Goal: Task Accomplishment & Management: Complete application form

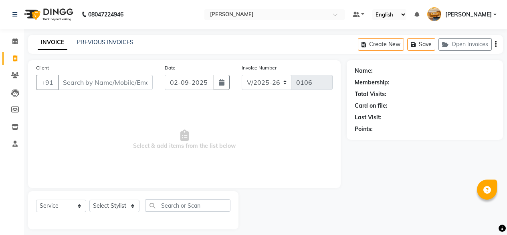
select select "7913"
select select "service"
click at [222, 85] on icon "button" at bounding box center [222, 82] width 6 height 6
select select "9"
select select "2025"
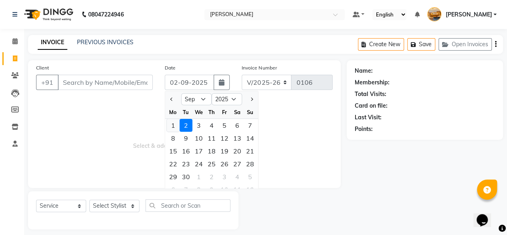
click at [172, 126] on div "1" at bounding box center [173, 125] width 13 height 13
type input "[DATE]"
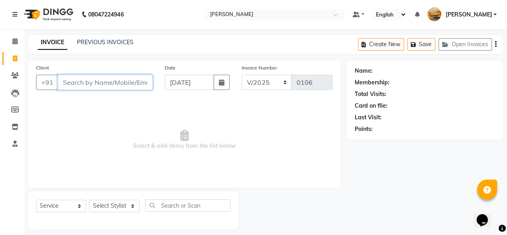
click at [115, 85] on input "Client" at bounding box center [105, 82] width 95 height 15
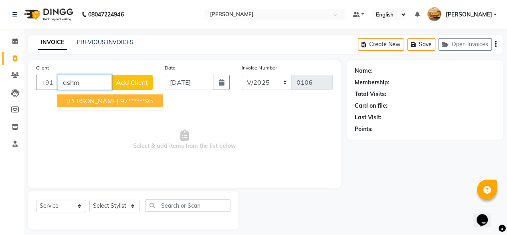
click at [120, 99] on ngb-highlight "97******95" at bounding box center [136, 101] width 33 height 8
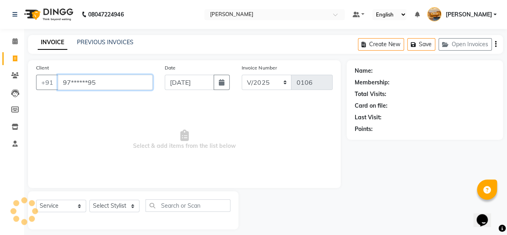
type input "97******95"
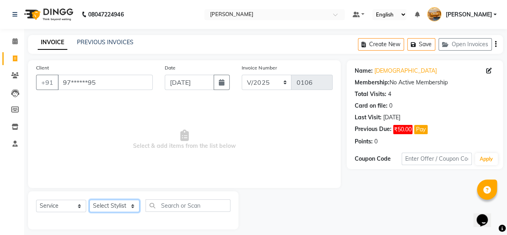
click at [121, 209] on select "Select Stylist [PERSON_NAME] manju [PERSON_NAME] ⁠[PERSON_NAME] MAM [PERSON_NAM…" at bounding box center [114, 205] width 50 height 12
select select "77362"
click at [89, 199] on select "Select Stylist [PERSON_NAME] manju [PERSON_NAME] ⁠[PERSON_NAME] MAM [PERSON_NAM…" at bounding box center [114, 205] width 50 height 12
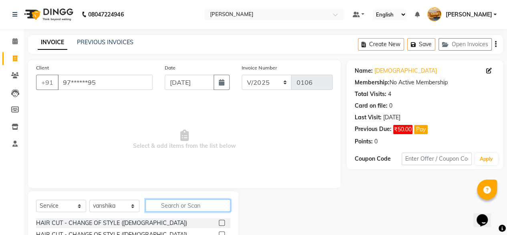
click at [200, 208] on input "text" at bounding box center [188, 205] width 85 height 12
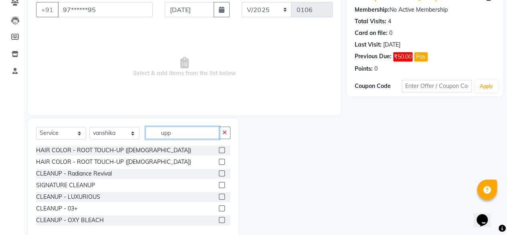
scroll to position [29, 0]
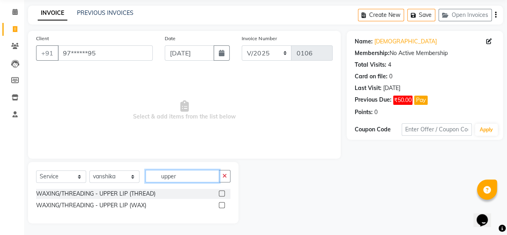
type input "upper"
click at [222, 192] on label at bounding box center [222, 193] width 6 height 6
click at [222, 192] on input "checkbox" at bounding box center [221, 193] width 5 height 5
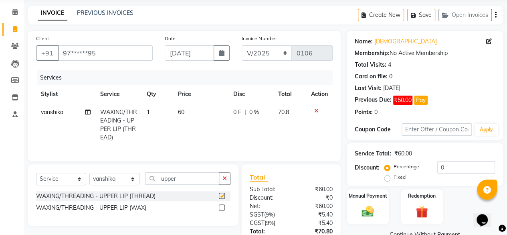
checkbox input "false"
click at [189, 112] on td "60" at bounding box center [200, 124] width 55 height 43
select select "77362"
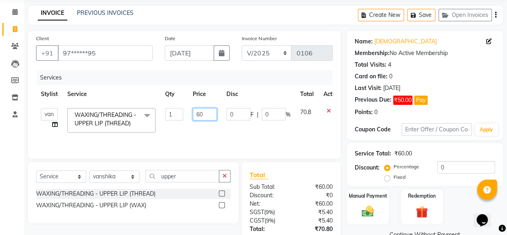
click at [202, 113] on input "60" at bounding box center [205, 114] width 24 height 12
type input "6"
type input "50"
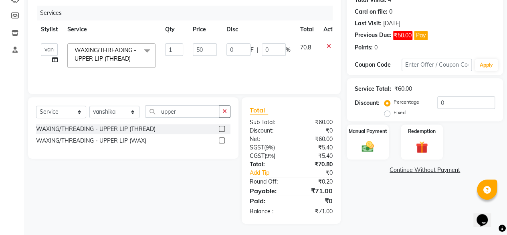
click at [396, 205] on div "Name: [PERSON_NAME] Membership: No Active Membership Total Visits: 4 Card on fi…" at bounding box center [428, 94] width 162 height 257
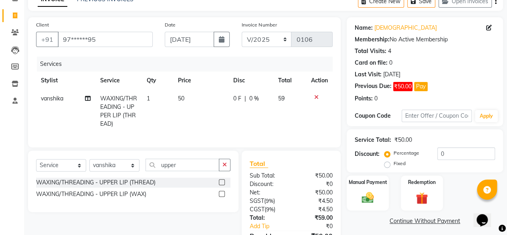
scroll to position [0, 0]
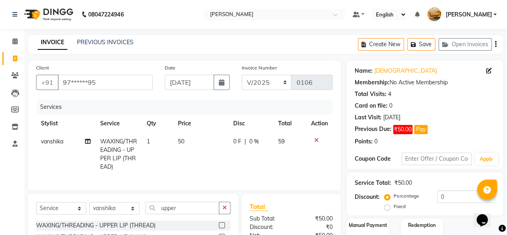
click at [495, 44] on icon "button" at bounding box center [496, 44] width 2 height 0
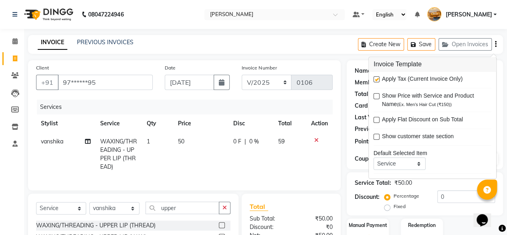
click at [376, 79] on label at bounding box center [377, 80] width 6 height 6
click at [376, 79] on input "checkbox" at bounding box center [376, 79] width 5 height 5
checkbox input "false"
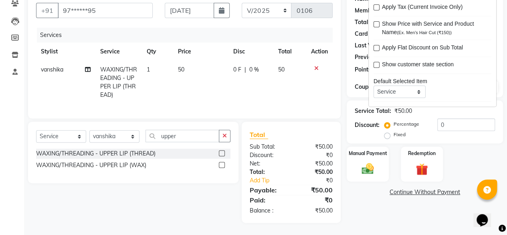
click at [412, 226] on main "INVOICE PREVIOUS INVOICES Create New Save Open Invoices Client +91 97******95 D…" at bounding box center [265, 98] width 483 height 271
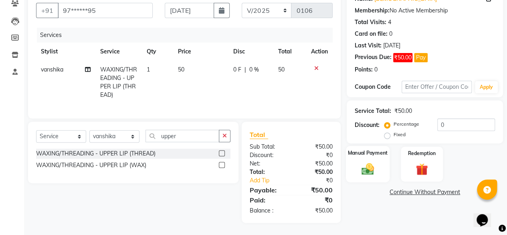
click at [374, 161] on img at bounding box center [368, 168] width 20 height 14
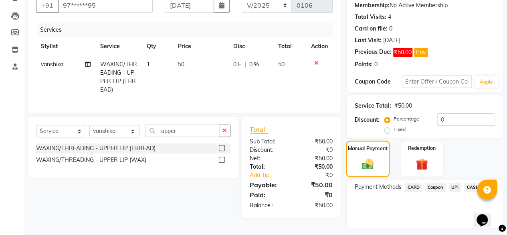
scroll to position [98, 0]
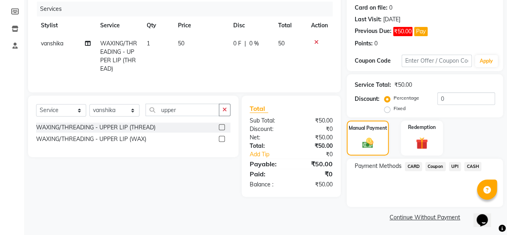
click at [472, 163] on span "CASH" at bounding box center [472, 166] width 17 height 9
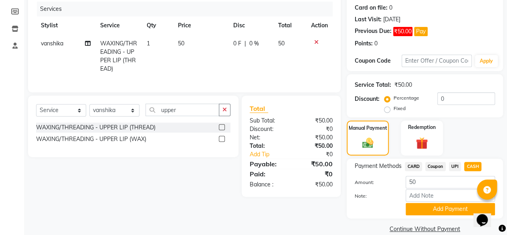
scroll to position [109, 0]
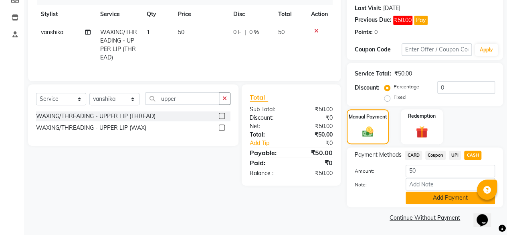
click at [459, 199] on button "Add Payment" at bounding box center [450, 197] width 89 height 12
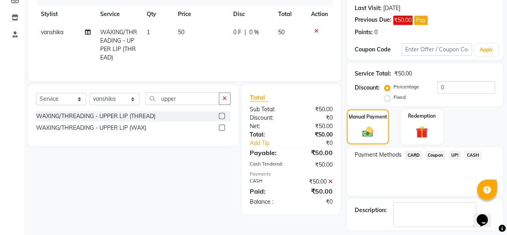
scroll to position [143, 0]
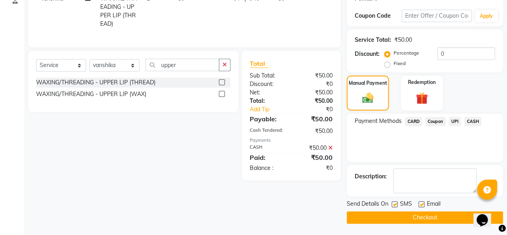
click at [444, 216] on button "Checkout" at bounding box center [425, 217] width 156 height 12
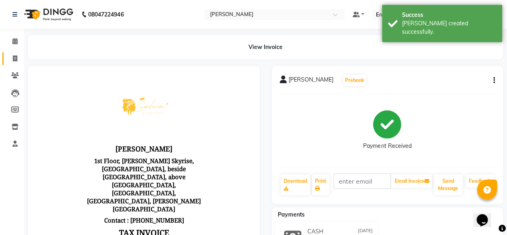
click at [20, 60] on span at bounding box center [15, 58] width 14 height 9
select select "service"
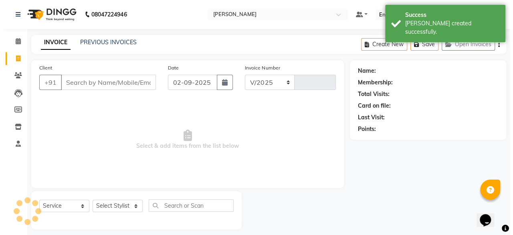
scroll to position [6, 0]
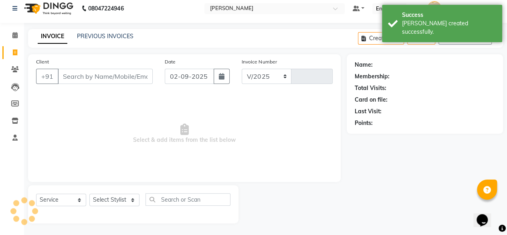
select select "7913"
type input "0107"
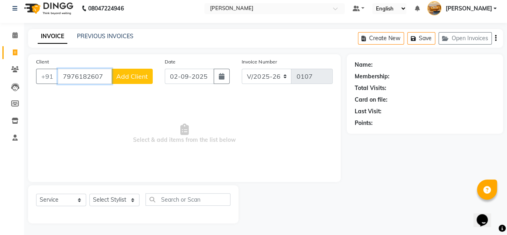
type input "7976182607"
click at [131, 79] on span "Add Client" at bounding box center [132, 76] width 32 height 8
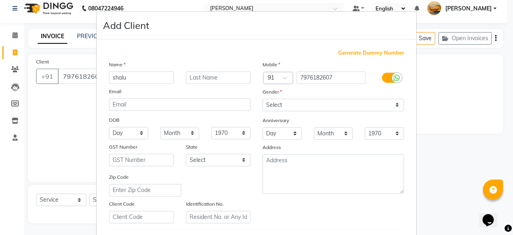
type input "shalu"
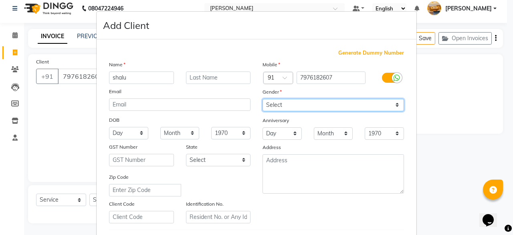
click at [320, 101] on select "Select [DEMOGRAPHIC_DATA] [DEMOGRAPHIC_DATA] Other Prefer Not To Say" at bounding box center [334, 105] width 142 height 12
select select "[DEMOGRAPHIC_DATA]"
click at [263, 99] on select "Select [DEMOGRAPHIC_DATA] [DEMOGRAPHIC_DATA] Other Prefer Not To Say" at bounding box center [334, 105] width 142 height 12
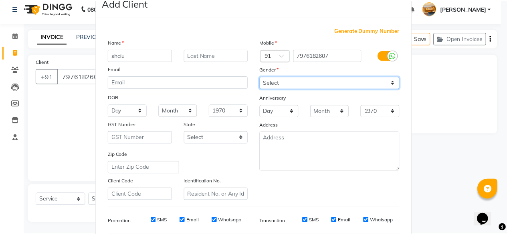
scroll to position [134, 0]
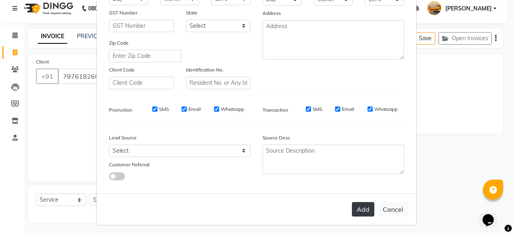
click at [366, 211] on button "Add" at bounding box center [363, 209] width 22 height 14
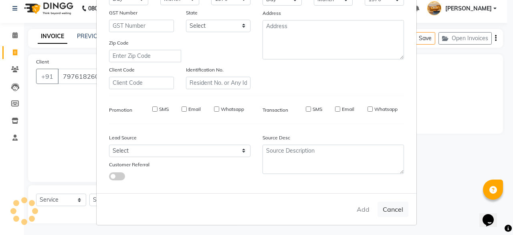
type input "79******07"
select select
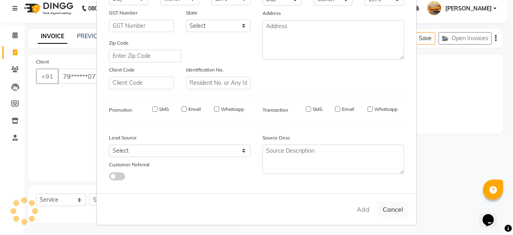
select select
checkbox input "false"
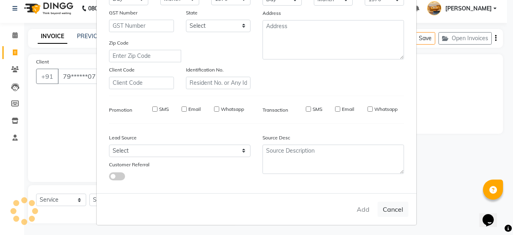
checkbox input "false"
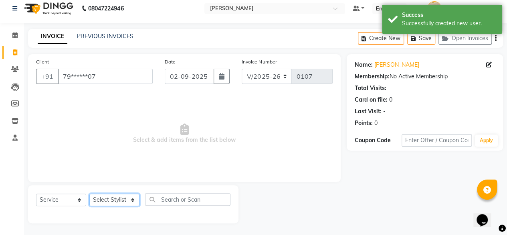
click at [136, 196] on select "Select Stylist [PERSON_NAME] manju [PERSON_NAME] ⁠[PERSON_NAME] MAM [PERSON_NAM…" at bounding box center [114, 199] width 50 height 12
select select "77362"
click at [89, 193] on select "Select Stylist [PERSON_NAME] manju [PERSON_NAME] ⁠[PERSON_NAME] MAM [PERSON_NAM…" at bounding box center [114, 199] width 50 height 12
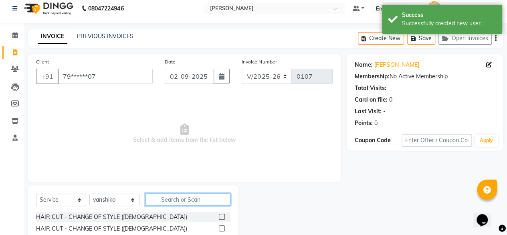
click at [198, 202] on input "text" at bounding box center [188, 199] width 85 height 12
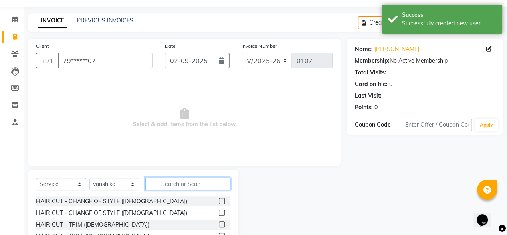
scroll to position [71, 0]
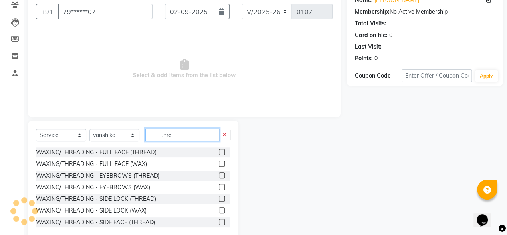
type input "thre"
click at [219, 174] on label at bounding box center [222, 175] width 6 height 6
click at [219, 174] on input "checkbox" at bounding box center [221, 175] width 5 height 5
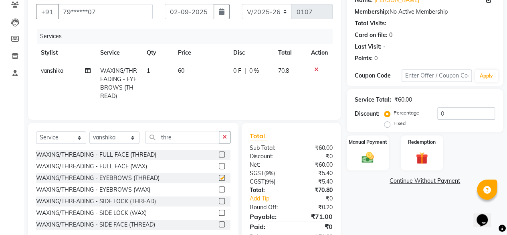
checkbox input "false"
click at [192, 69] on td "60" at bounding box center [200, 83] width 55 height 43
select select "77362"
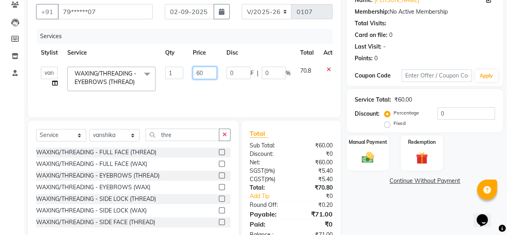
click at [211, 74] on input "60" at bounding box center [205, 73] width 24 height 12
type input "6"
type input "50"
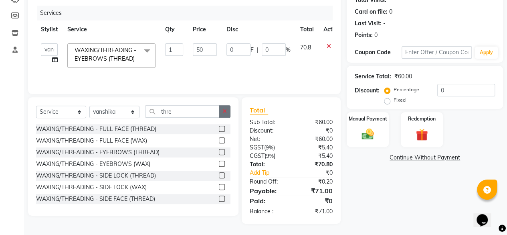
click at [224, 113] on button "button" at bounding box center [225, 111] width 12 height 12
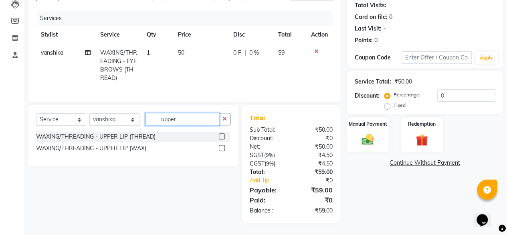
type input "upper"
click at [222, 137] on label at bounding box center [222, 136] width 6 height 6
click at [222, 137] on input "checkbox" at bounding box center [221, 136] width 5 height 5
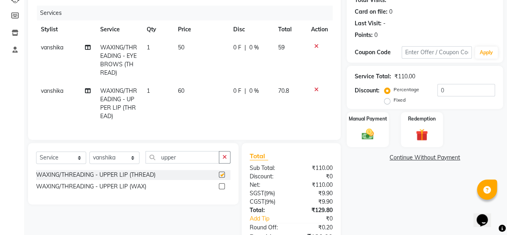
checkbox input "false"
click at [196, 92] on td "60" at bounding box center [200, 103] width 55 height 43
select select "77362"
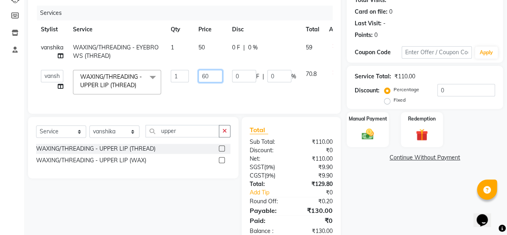
click at [214, 77] on input "60" at bounding box center [210, 76] width 24 height 12
type input "6"
type input "30"
click at [202, 135] on div "Client +91 79******07 Date [DATE] Invoice Number V/2025 V/[PHONE_NUMBER] Servic…" at bounding box center [184, 104] width 325 height 277
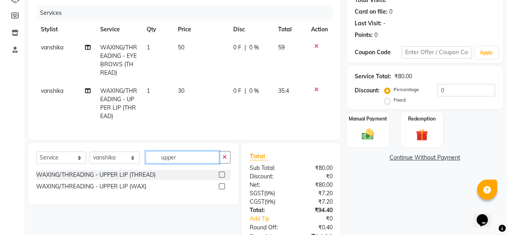
scroll to position [146, 0]
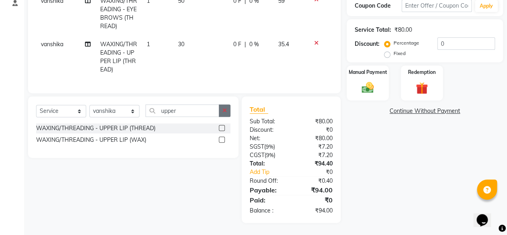
click at [224, 110] on icon "button" at bounding box center [224, 110] width 4 height 6
type input "for"
click at [222, 127] on label at bounding box center [222, 128] width 6 height 6
click at [222, 127] on input "checkbox" at bounding box center [221, 127] width 5 height 5
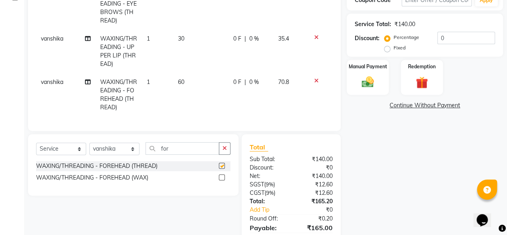
checkbox input "false"
click at [195, 88] on td "60" at bounding box center [200, 94] width 55 height 43
select select "77362"
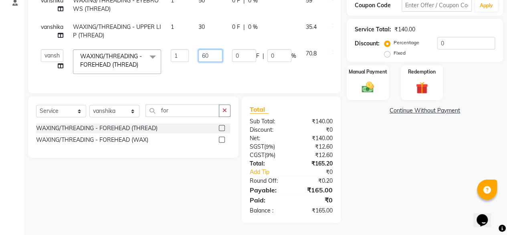
click at [216, 50] on input "60" at bounding box center [210, 55] width 24 height 12
type input "6"
type input "30"
click at [395, 182] on div "Name: [PERSON_NAME] Membership: No Active Membership Total Visits: Card on file…" at bounding box center [428, 70] width 162 height 303
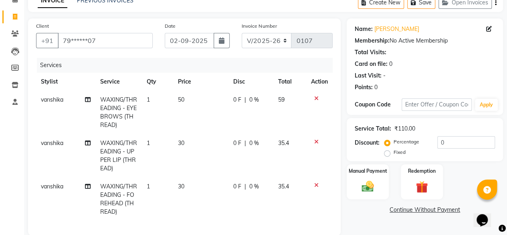
scroll to position [0, 0]
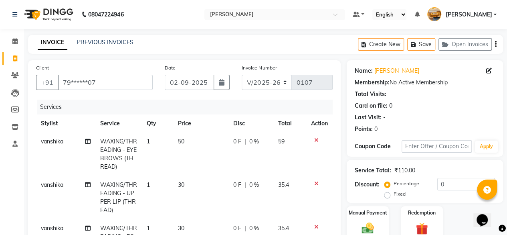
click at [495, 44] on icon "button" at bounding box center [496, 44] width 2 height 0
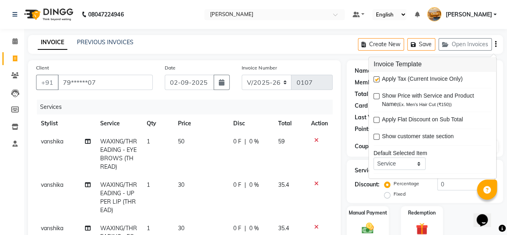
click at [376, 79] on label at bounding box center [377, 80] width 6 height 6
click at [376, 79] on input "checkbox" at bounding box center [376, 79] width 5 height 5
checkbox input "false"
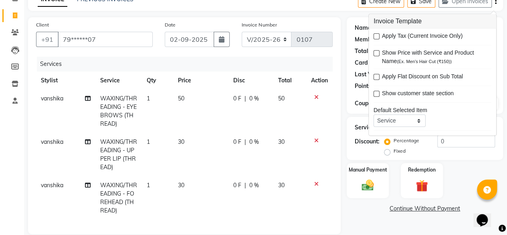
scroll to position [164, 0]
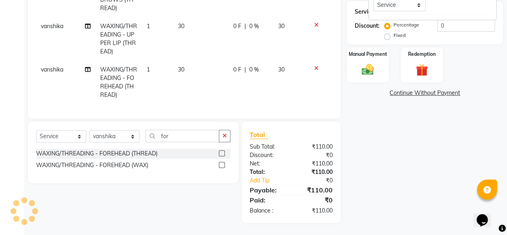
click at [400, 186] on div "Name: [PERSON_NAME] Membership: No Active Membership Total Visits: Card on file…" at bounding box center [428, 62] width 162 height 321
click at [365, 64] on img at bounding box center [368, 69] width 20 height 14
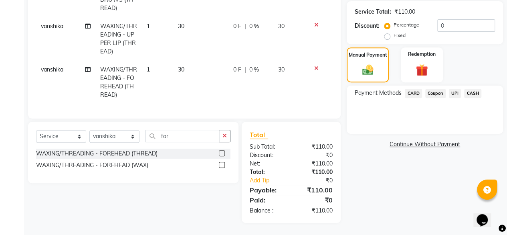
click at [475, 89] on span "CASH" at bounding box center [472, 93] width 17 height 9
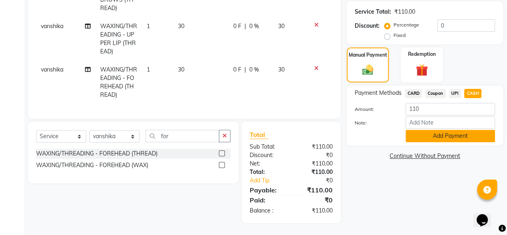
click at [462, 129] on button "Add Payment" at bounding box center [450, 135] width 89 height 12
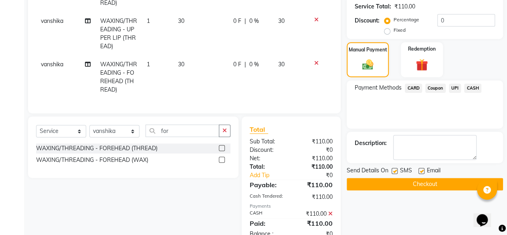
click at [463, 182] on button "Checkout" at bounding box center [425, 184] width 156 height 12
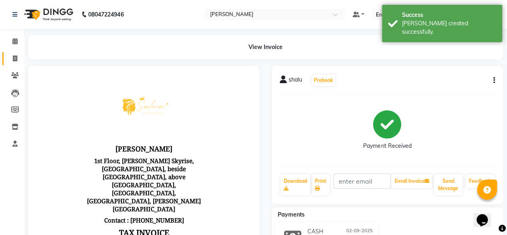
click at [12, 59] on span at bounding box center [15, 58] width 14 height 9
select select "service"
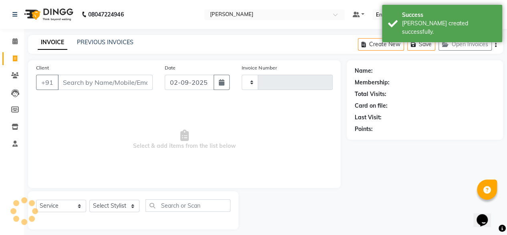
type input "0108"
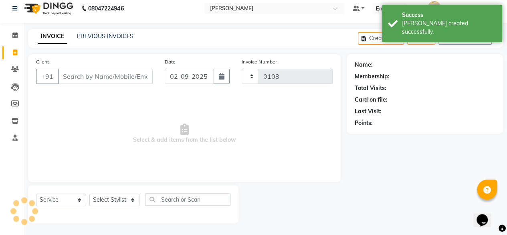
select select "7913"
